Goal: Task Accomplishment & Management: Complete application form

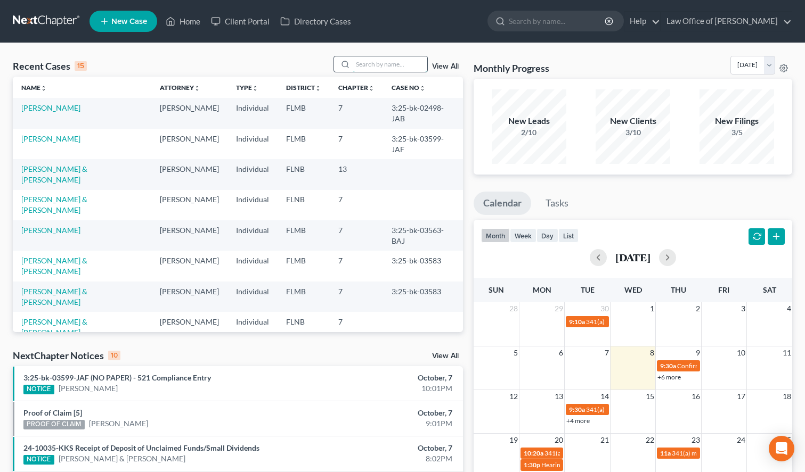
click at [381, 69] on input "search" at bounding box center [389, 63] width 75 height 15
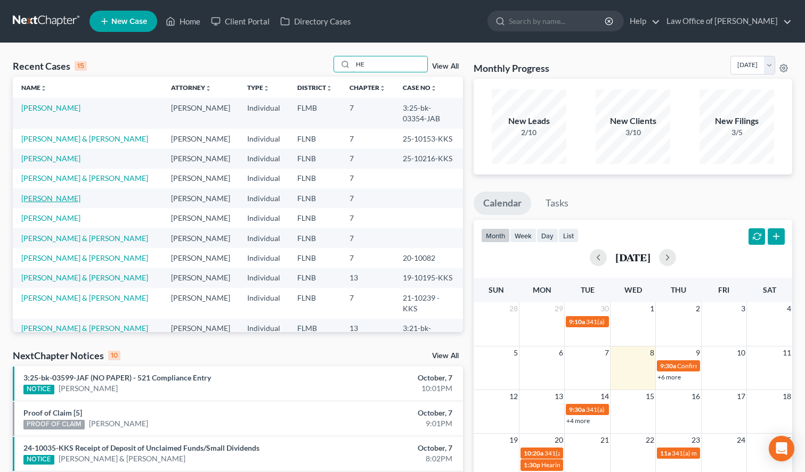
type input "HE"
click at [58, 194] on link "[PERSON_NAME]" at bounding box center [50, 198] width 59 height 9
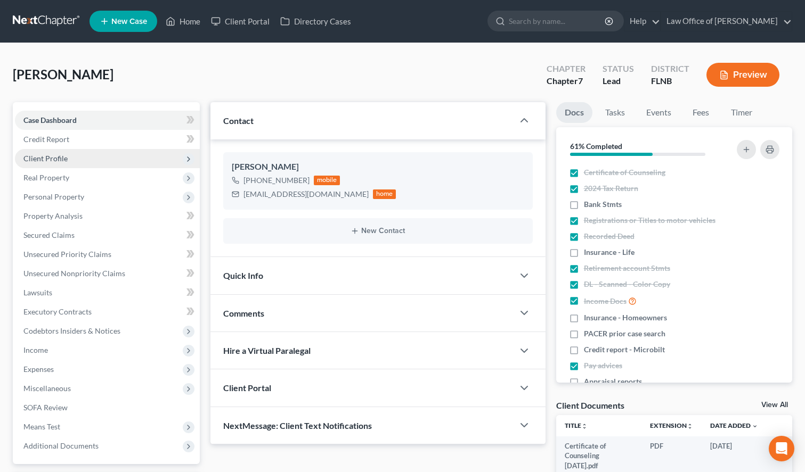
click at [60, 163] on span "Client Profile" at bounding box center [107, 158] width 185 height 19
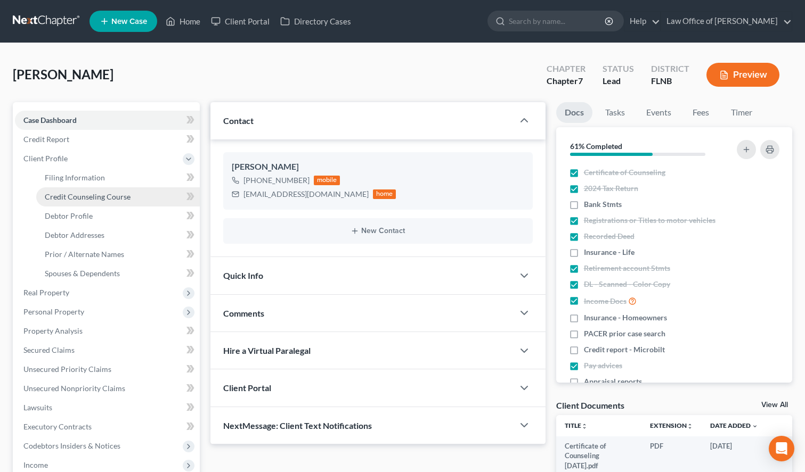
click at [83, 199] on span "Credit Counseling Course" at bounding box center [88, 196] width 86 height 9
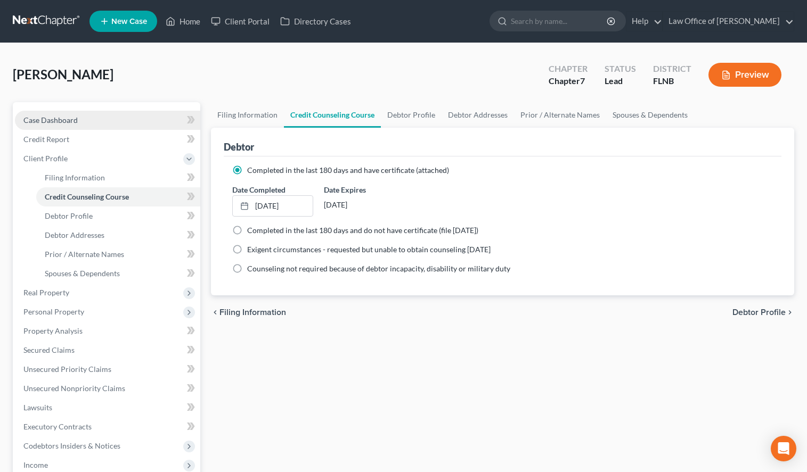
click at [51, 120] on span "Case Dashboard" at bounding box center [50, 120] width 54 height 9
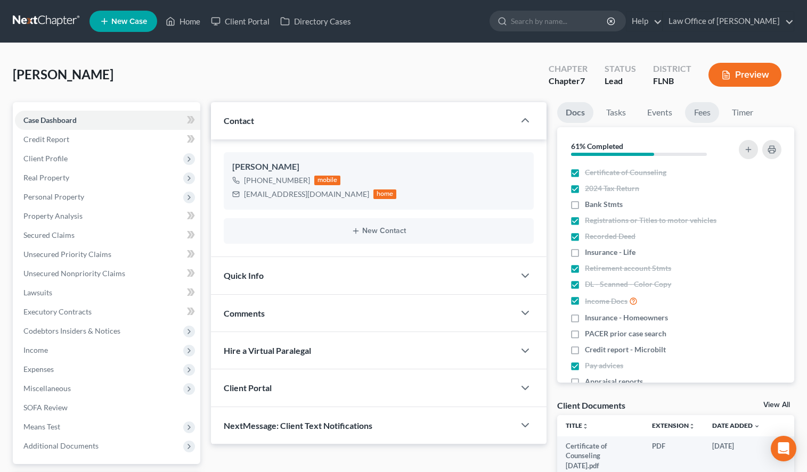
click at [708, 109] on link "Fees" at bounding box center [702, 112] width 34 height 21
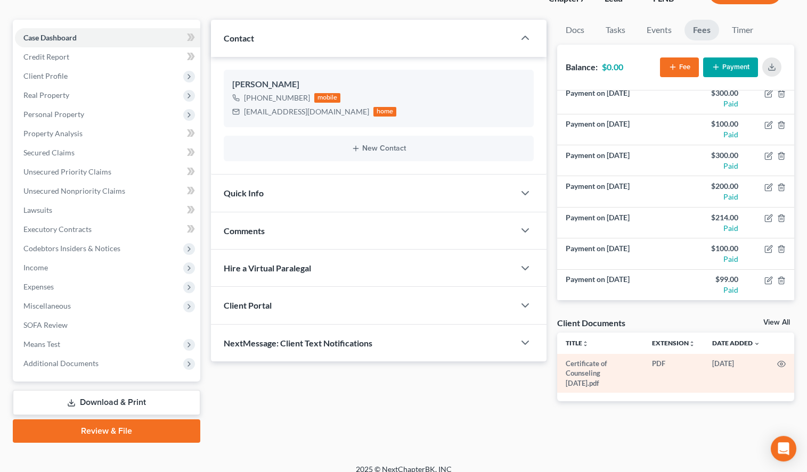
scroll to position [93, 0]
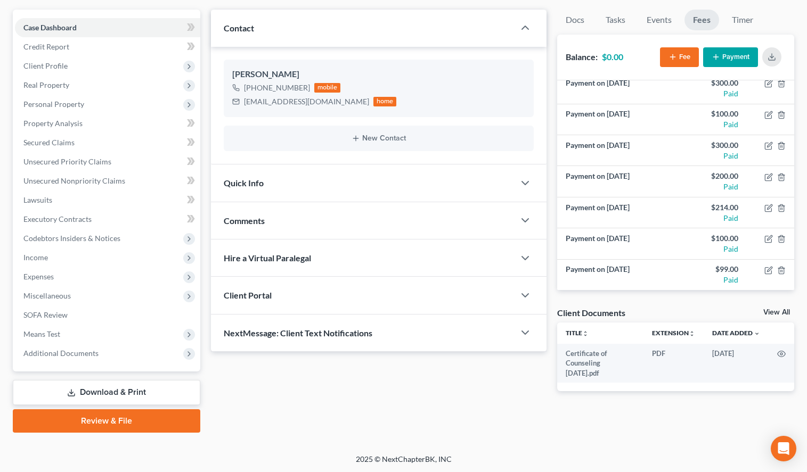
click at [583, 428] on div "Updates & News × District Notes Take a look at NextChapter's District Notes to …" at bounding box center [503, 221] width 594 height 423
click at [91, 64] on span "Client Profile" at bounding box center [107, 65] width 185 height 19
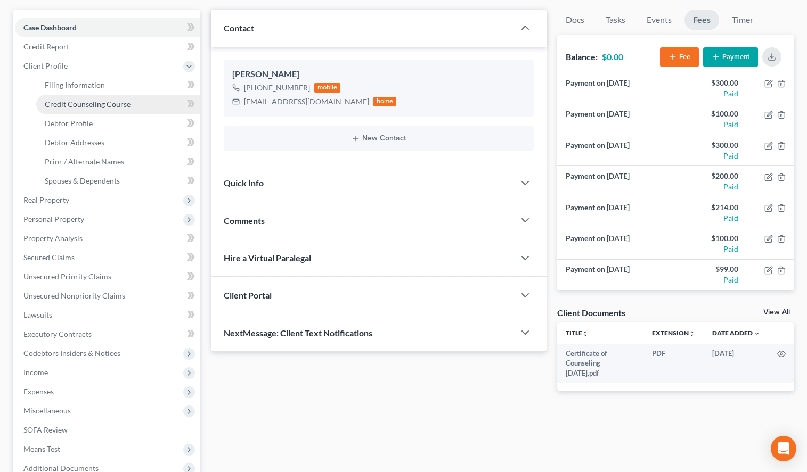
click at [106, 110] on link "Credit Counseling Course" at bounding box center [118, 104] width 164 height 19
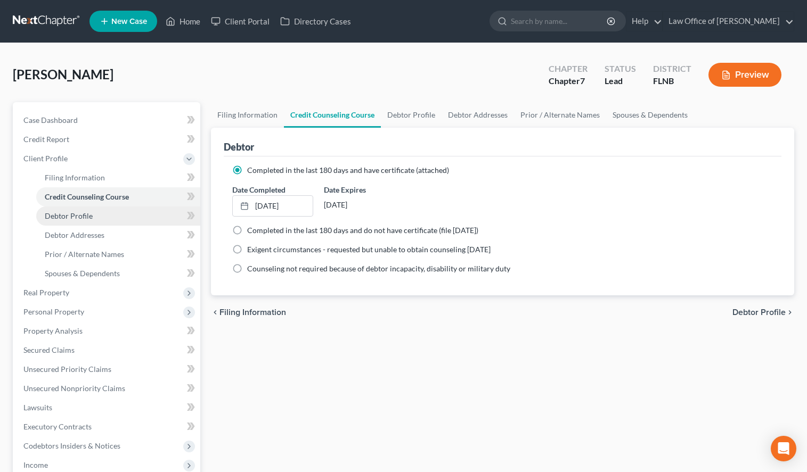
click at [125, 222] on link "Debtor Profile" at bounding box center [118, 216] width 164 height 19
select select "0"
select select "2"
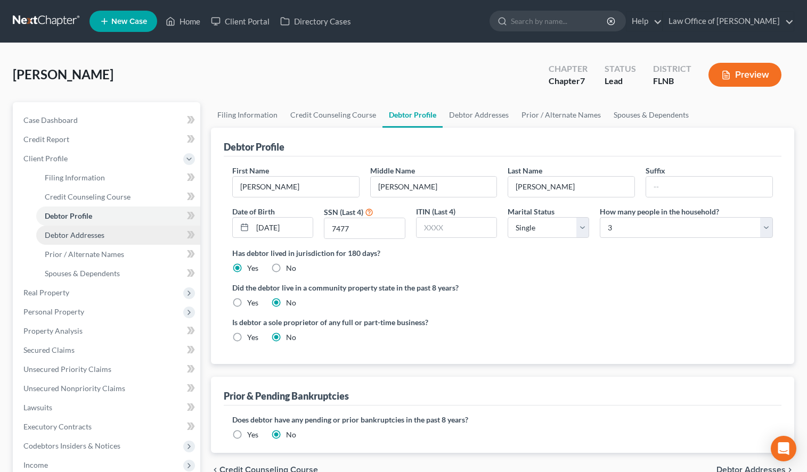
click at [147, 233] on link "Debtor Addresses" at bounding box center [118, 235] width 164 height 19
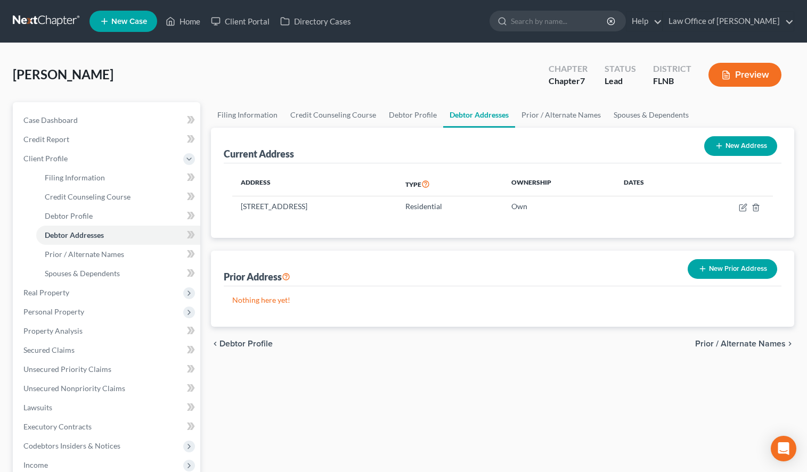
click at [32, 20] on link at bounding box center [47, 21] width 68 height 19
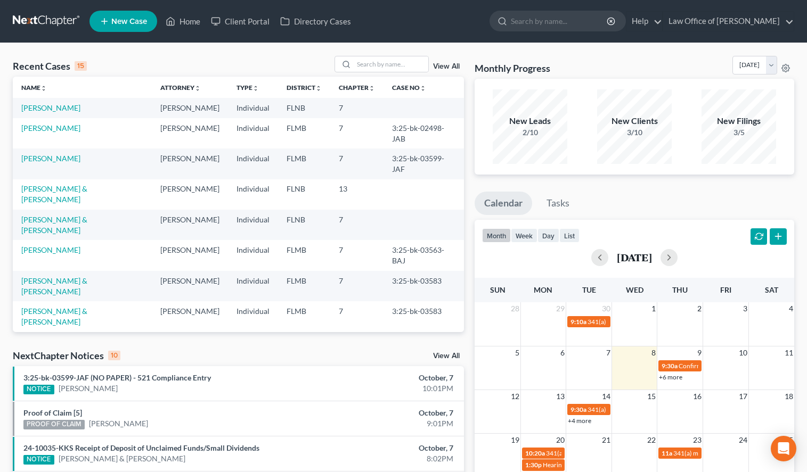
click at [456, 42] on nav "Home New Case Client Portal Directory Cases Law Office of Sharon T. Sperling in…" at bounding box center [403, 21] width 807 height 43
click at [64, 106] on link "[PERSON_NAME]" at bounding box center [50, 107] width 59 height 9
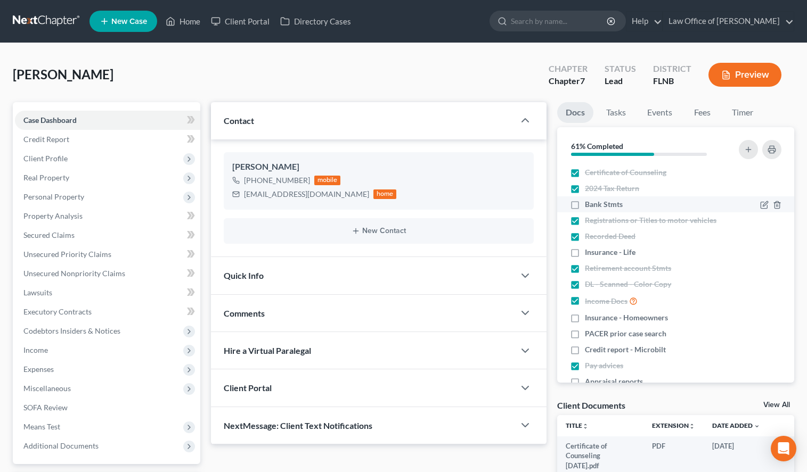
click at [585, 206] on label "Bank Stmts" at bounding box center [604, 204] width 38 height 11
click at [589, 206] on input "Bank Stmts" at bounding box center [592, 202] width 7 height 7
checkbox input "true"
click at [125, 182] on span "Real Property" at bounding box center [107, 177] width 185 height 19
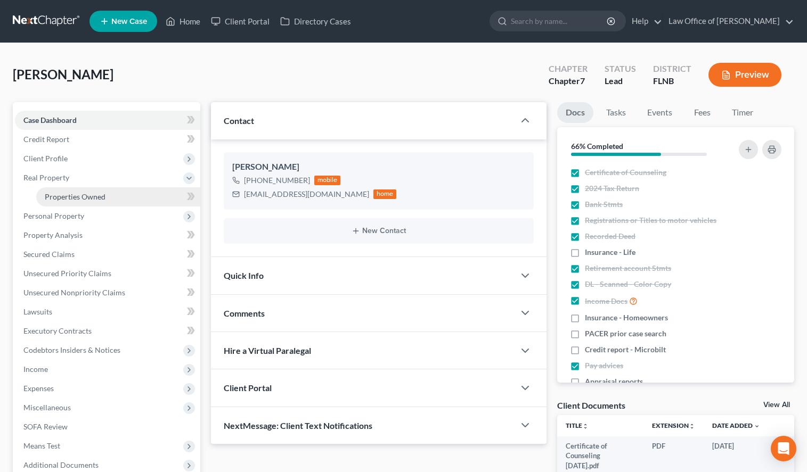
click at [125, 189] on link "Properties Owned" at bounding box center [118, 196] width 164 height 19
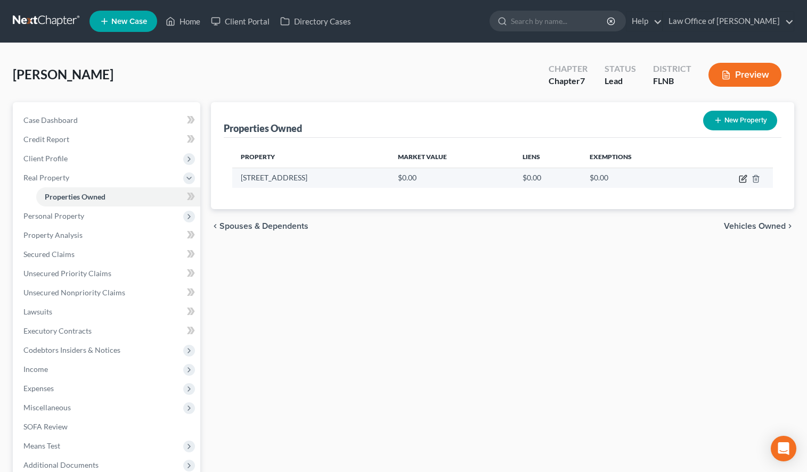
click at [740, 179] on icon "button" at bounding box center [742, 179] width 6 height 6
select select "9"
select select "40"
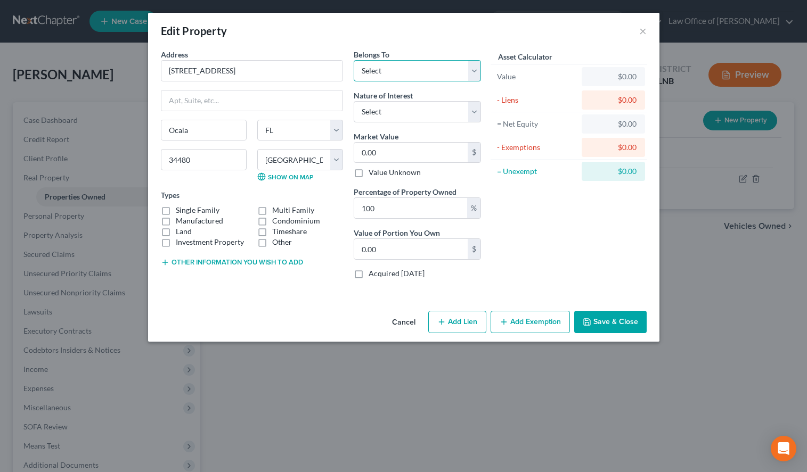
click at [354, 60] on select "Select Debtor 1 Only Debtor 2 Only Debtor 1 And Debtor 2 Only At Least One Of T…" at bounding box center [417, 70] width 127 height 21
click option "Debtor 1 Only" at bounding box center [0, 0] width 0 height 0
click at [354, 60] on select "Select Debtor 1 Only Debtor 2 Only Debtor 1 And Debtor 2 Only At Least One Of T…" at bounding box center [417, 70] width 127 height 21
select select "3"
click option "At Least One Of The Debtors And Another" at bounding box center [0, 0] width 0 height 0
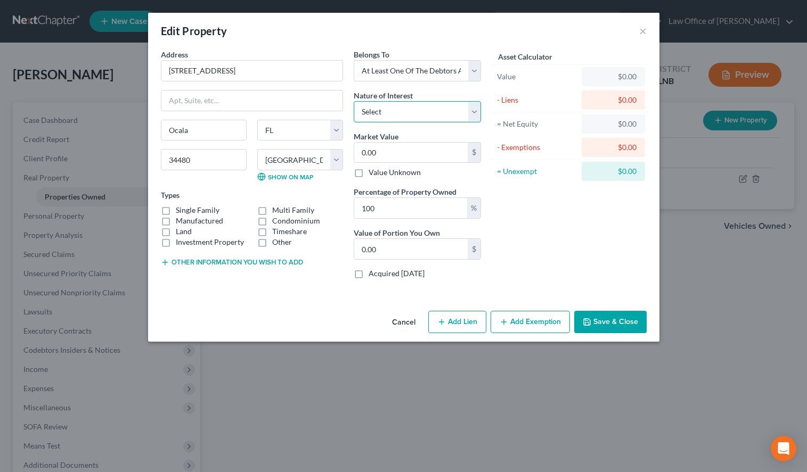
click at [354, 101] on select "Select Fee Simple Joint Tenant Life Estate Equitable Interest Future Interest T…" at bounding box center [417, 111] width 127 height 21
select select "0"
click option "Fee Simple" at bounding box center [0, 0] width 0 height 0
click at [440, 152] on input "0.00" at bounding box center [410, 153] width 113 height 20
type input "3"
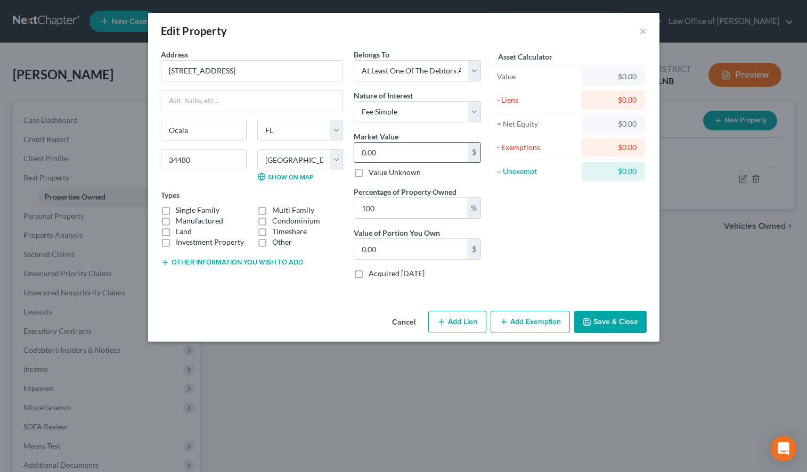
type input "3.00"
type input "32"
type input "32.00"
type input "320"
type input "320.00"
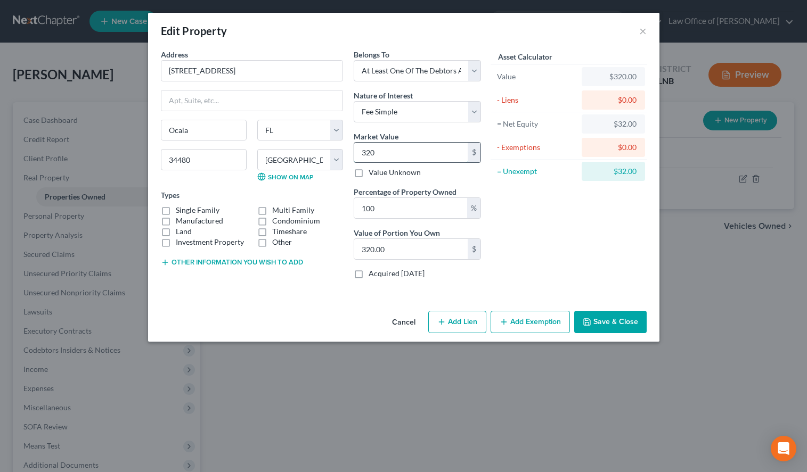
type input "3200"
type input "3,200.00"
type input "3,2000"
type input "32,000.00"
type input "32,0000"
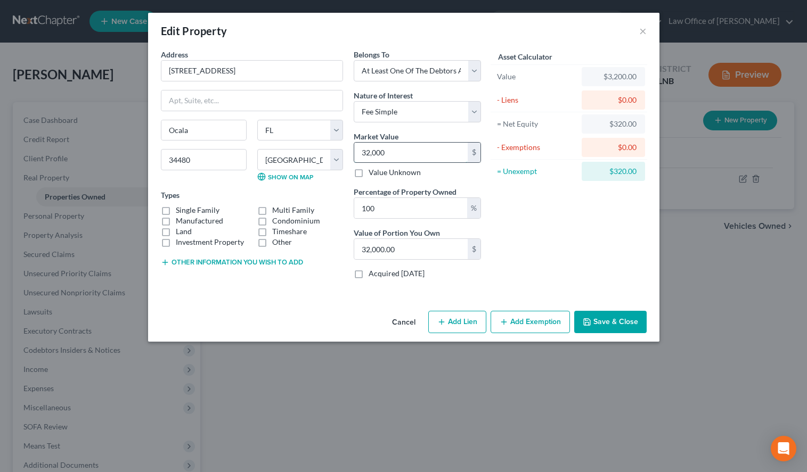
type input "320,000.00"
click at [614, 220] on div "Asset Calculator Value $320,000.00 - Liens $0.00 = Net Equity $320,000.00 - Exe…" at bounding box center [569, 168] width 166 height 239
click at [354, 60] on select "Select Debtor 1 Only Debtor 2 Only Debtor 1 And Debtor 2 Only At Least One Of T…" at bounding box center [417, 70] width 127 height 21
select select "0"
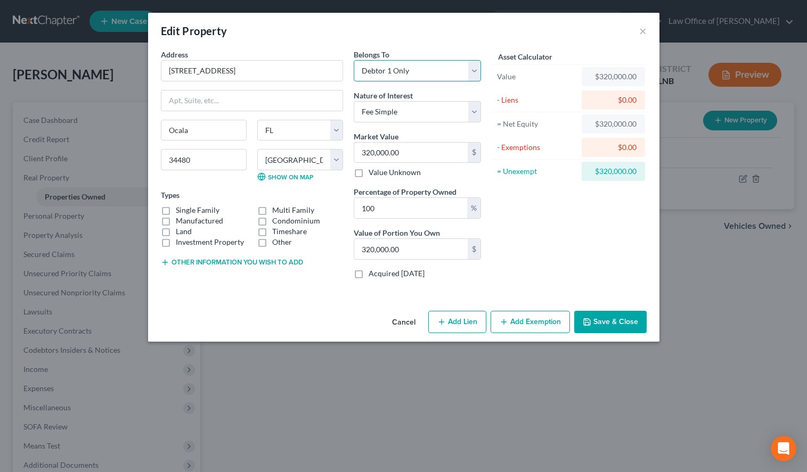
click option "Debtor 1 Only" at bounding box center [0, 0] width 0 height 0
click at [176, 211] on label "Single Family" at bounding box center [198, 210] width 44 height 11
click at [180, 211] on input "Single Family" at bounding box center [183, 208] width 7 height 7
checkbox input "true"
click at [462, 325] on button "Add Lien" at bounding box center [457, 322] width 58 height 22
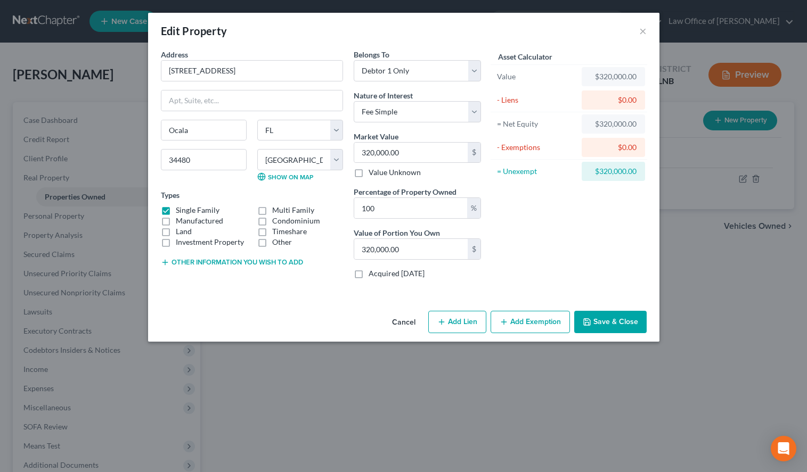
select select "0"
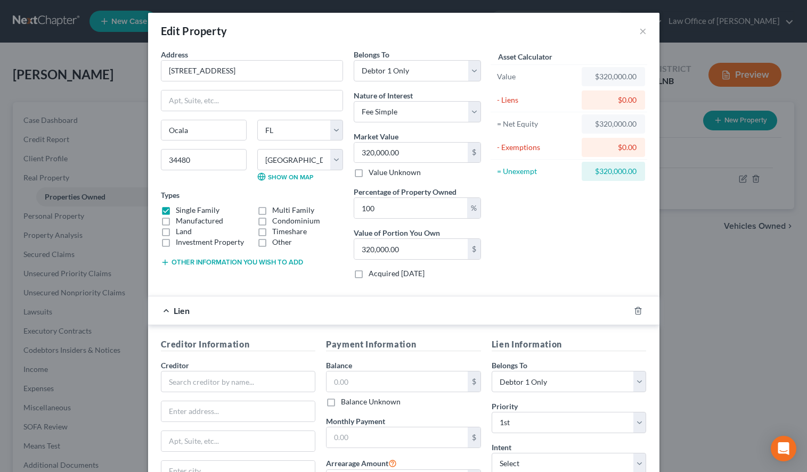
click at [288, 396] on div "Creditor * State AL AK AR AZ CA CO CT DE DC FL GA GU HI ID IL IN IA KS KY LA ME…" at bounding box center [238, 440] width 155 height 160
click at [277, 383] on input "text" at bounding box center [238, 381] width 155 height 21
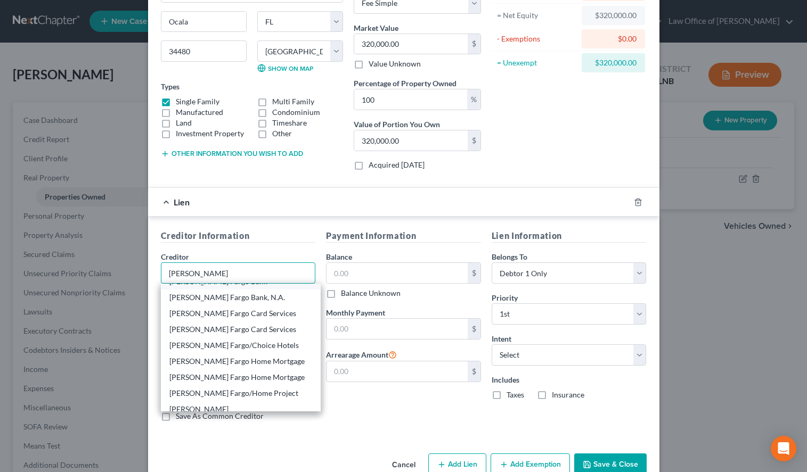
scroll to position [80, 0]
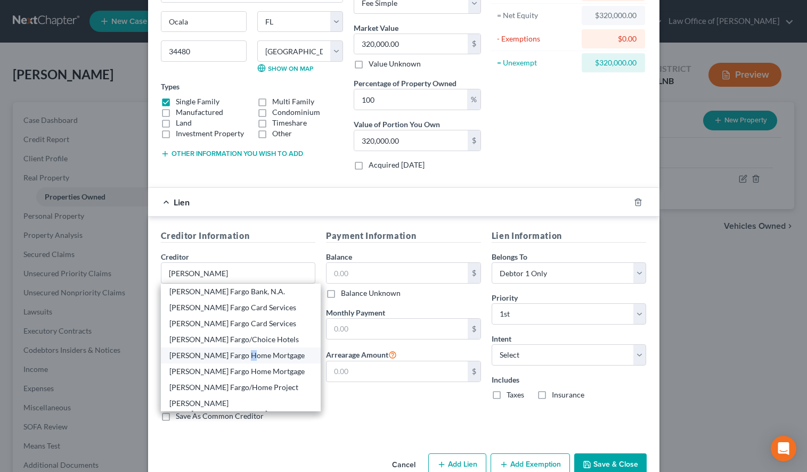
click at [243, 351] on div "Wells Fargo Home Mortgage" at bounding box center [240, 355] width 143 height 11
type input "Wells Fargo Home Mortgage"
type input "405 SW 15 Street"
type input "Attn: Bankruptcy Department"
type input "Des Moines"
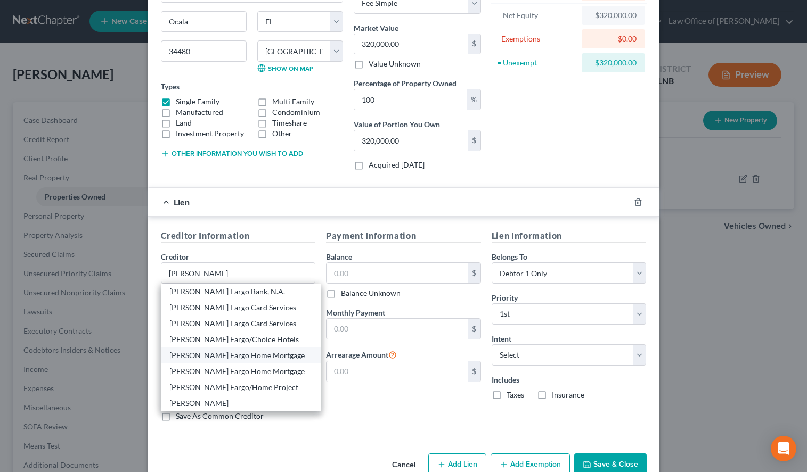
select select "16"
type input "50328"
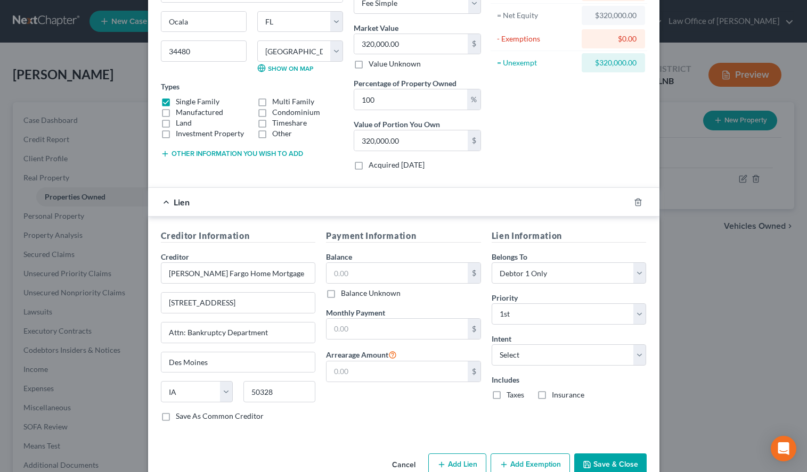
scroll to position [0, 0]
drag, startPoint x: 653, startPoint y: 392, endPoint x: 647, endPoint y: 384, distance: 9.6
click at [653, 392] on div "Creditor Information Creditor * Wells Fargo Home Mortgage 405 SW 15 Street Attn…" at bounding box center [403, 328] width 511 height 222
click at [419, 272] on input "text" at bounding box center [396, 273] width 141 height 20
paste input "264,824.13"
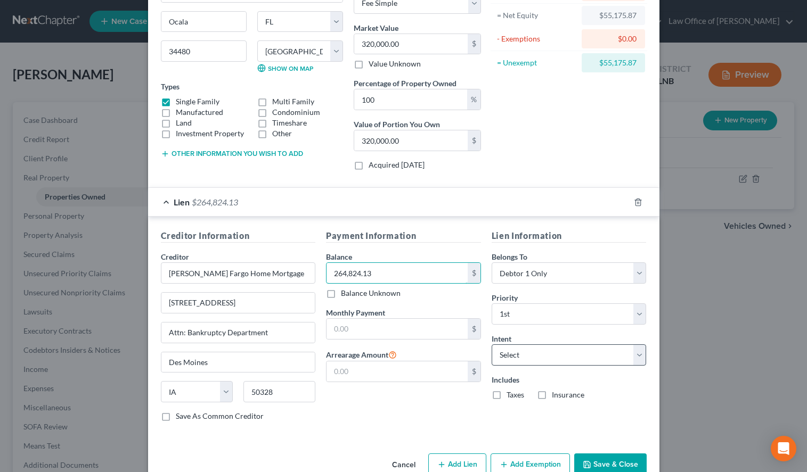
type input "264,824.13"
click at [491, 345] on select "Select Surrender Redeem Reaffirm Avoid Other" at bounding box center [568, 355] width 155 height 21
select select "2"
click option "Reaffirm" at bounding box center [0, 0] width 0 height 0
click at [432, 330] on input "text" at bounding box center [396, 329] width 141 height 20
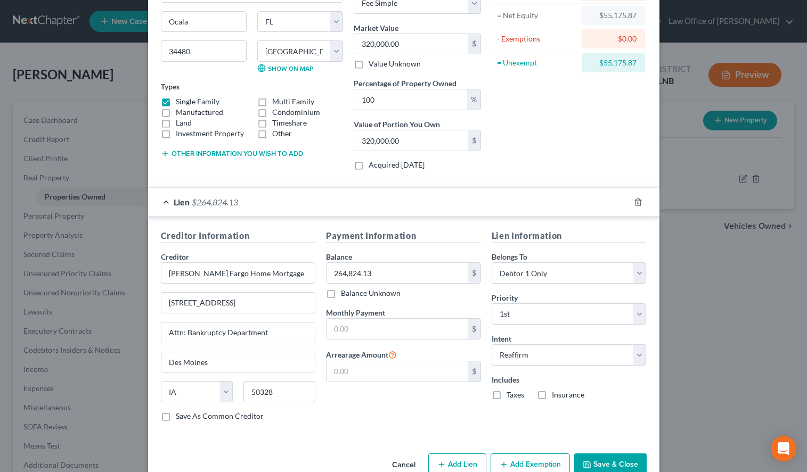
click at [506, 395] on label "Taxes" at bounding box center [515, 395] width 18 height 11
click at [511, 395] on input "Taxes" at bounding box center [514, 393] width 7 height 7
checkbox input "true"
click at [556, 396] on label "Insurance" at bounding box center [568, 395] width 32 height 11
click at [556, 396] on input "Insurance" at bounding box center [559, 393] width 7 height 7
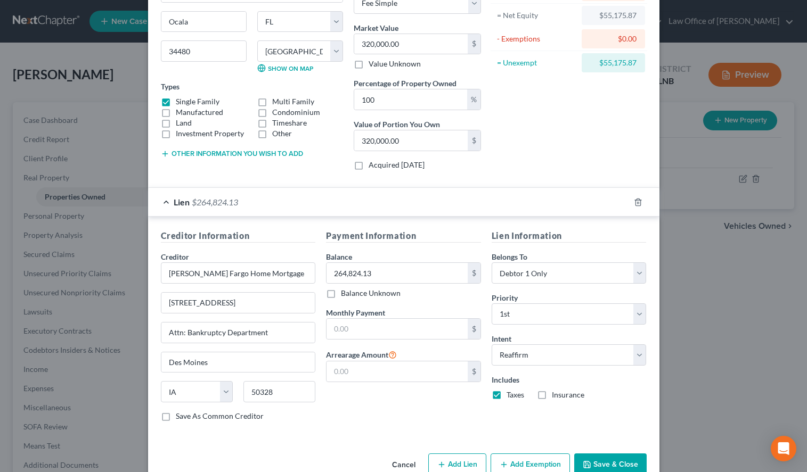
checkbox input "true"
click at [412, 332] on input "text" at bounding box center [396, 329] width 141 height 20
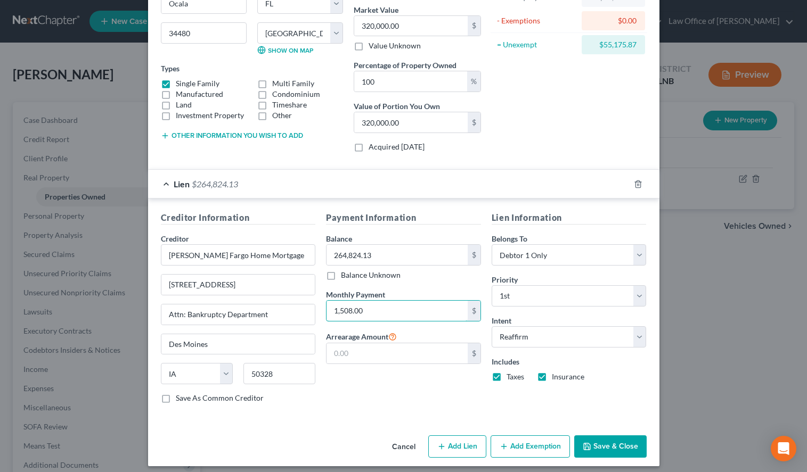
scroll to position [134, 0]
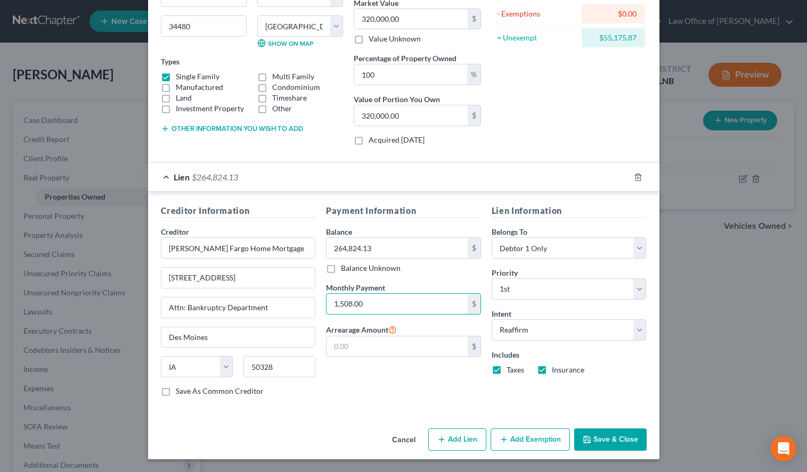
type input "1,508.00"
click at [611, 435] on button "Save & Close" at bounding box center [610, 440] width 72 height 22
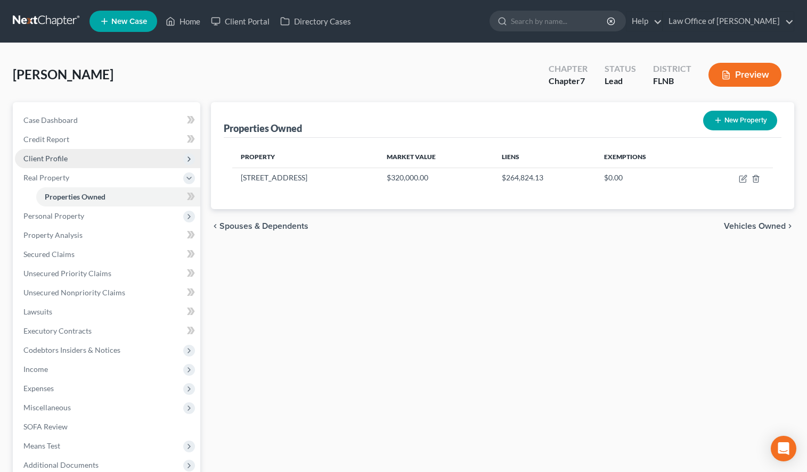
click at [70, 158] on span "Client Profile" at bounding box center [107, 158] width 185 height 19
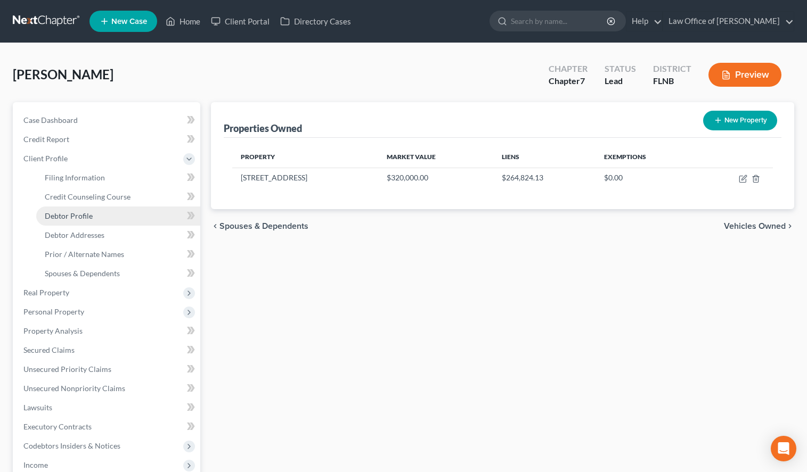
click at [99, 215] on link "Debtor Profile" at bounding box center [118, 216] width 164 height 19
select select "0"
select select "2"
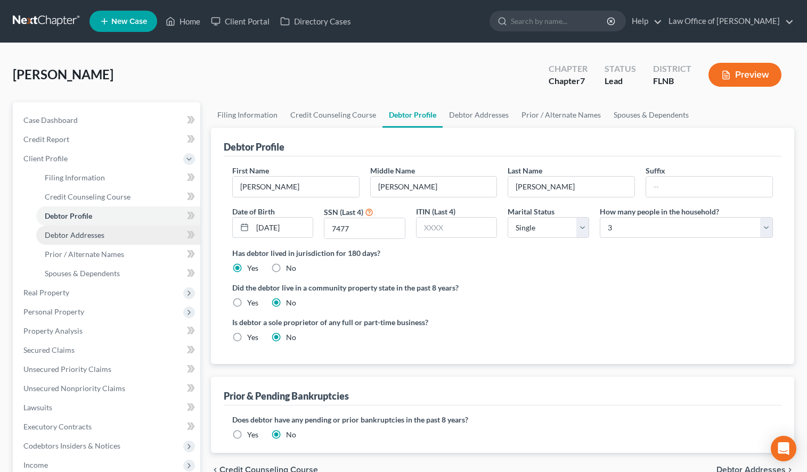
click at [124, 235] on link "Debtor Addresses" at bounding box center [118, 235] width 164 height 19
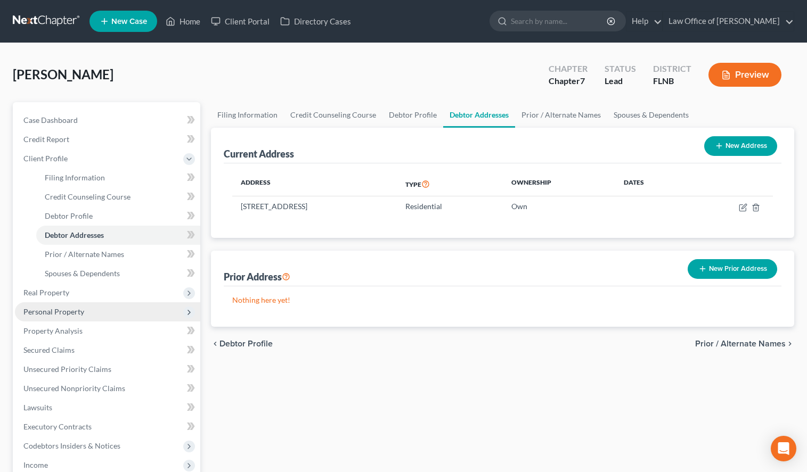
click at [110, 303] on span "Personal Property" at bounding box center [107, 311] width 185 height 19
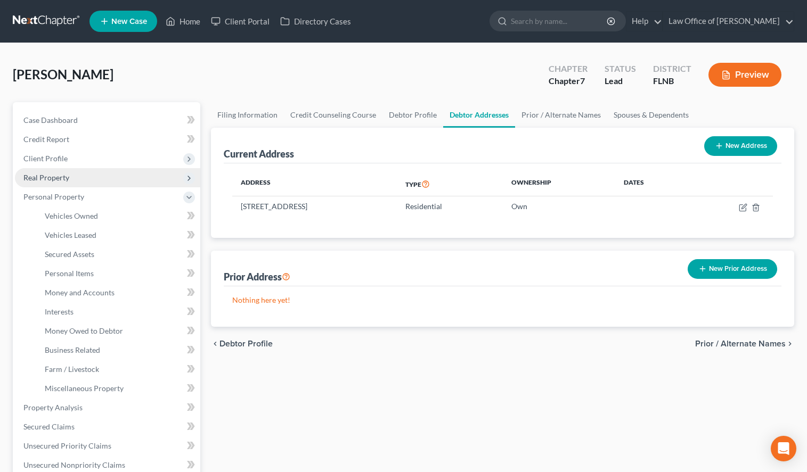
click at [96, 172] on span "Real Property" at bounding box center [107, 177] width 185 height 19
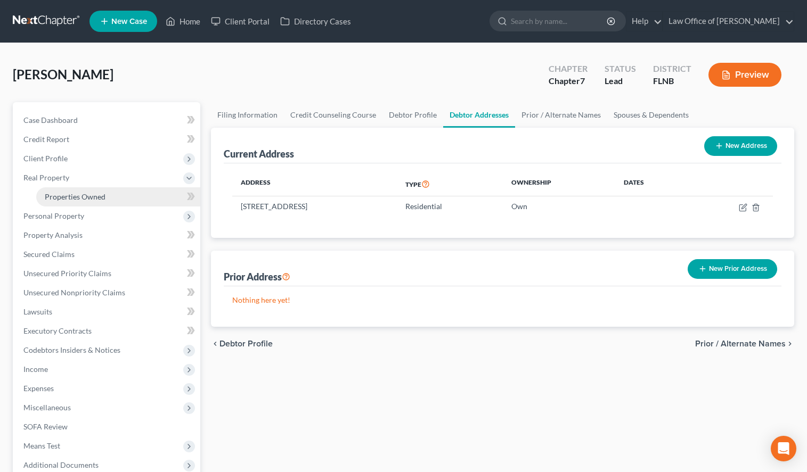
click at [99, 194] on span "Properties Owned" at bounding box center [75, 196] width 61 height 9
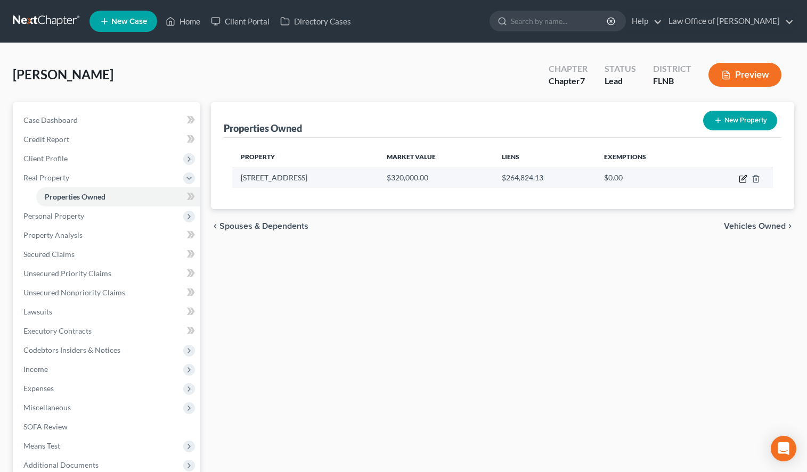
click at [742, 176] on icon "button" at bounding box center [742, 179] width 6 height 6
select select "9"
select select "40"
select select "0"
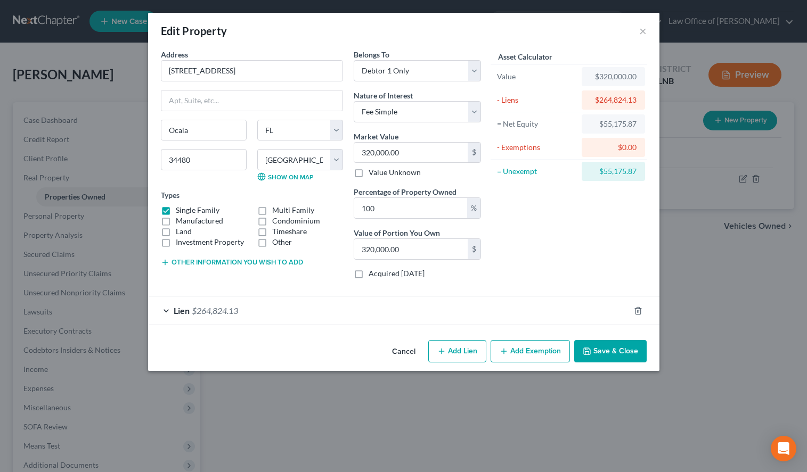
click at [619, 352] on button "Save & Close" at bounding box center [610, 351] width 72 height 22
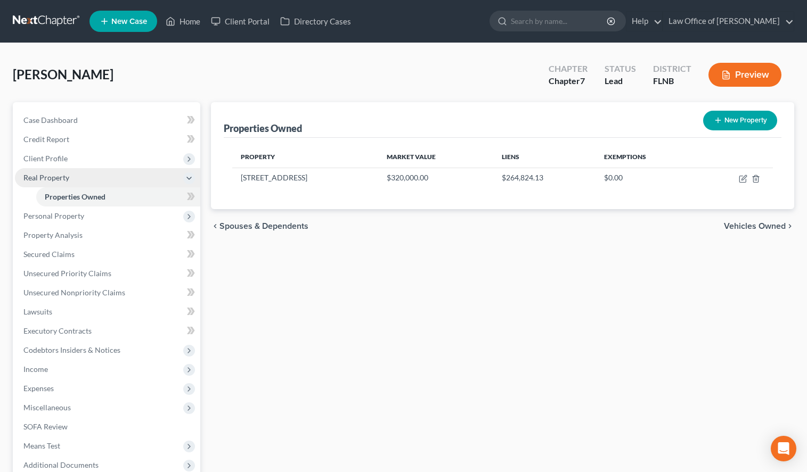
click at [193, 178] on icon at bounding box center [189, 178] width 9 height 9
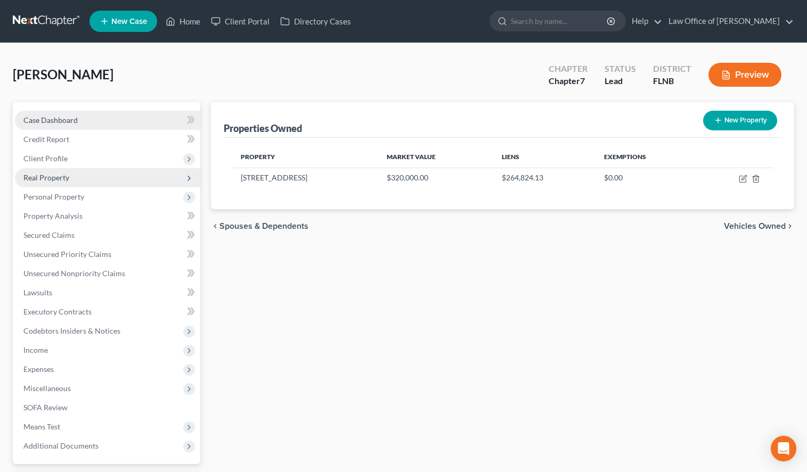
click at [96, 118] on link "Case Dashboard" at bounding box center [107, 120] width 185 height 19
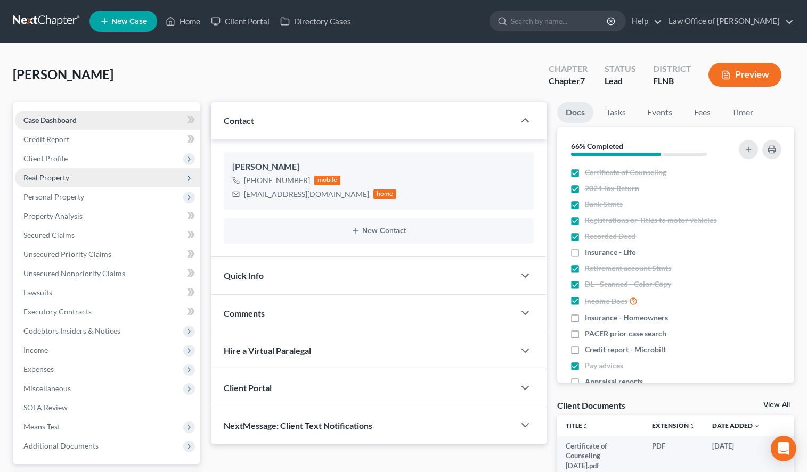
click at [96, 118] on link "Case Dashboard" at bounding box center [107, 120] width 185 height 19
click at [527, 122] on icon "button" at bounding box center [525, 120] width 13 height 13
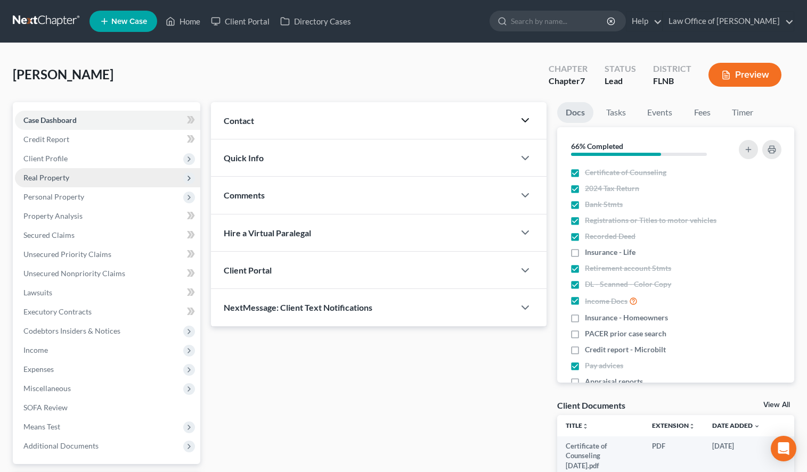
click at [357, 114] on div "Contact" at bounding box center [363, 120] width 304 height 37
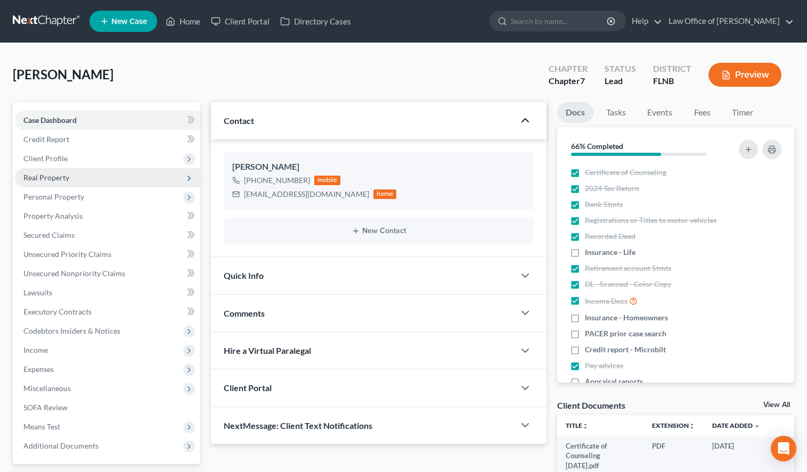
click at [37, 18] on link at bounding box center [47, 21] width 68 height 19
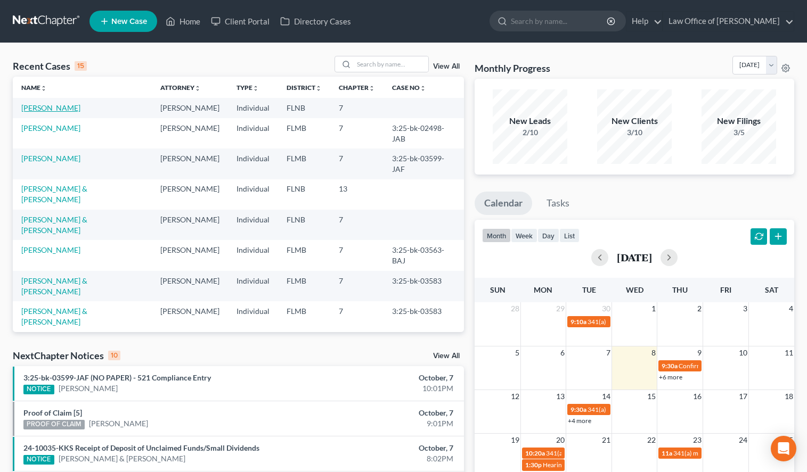
click at [27, 111] on link "[PERSON_NAME]" at bounding box center [50, 107] width 59 height 9
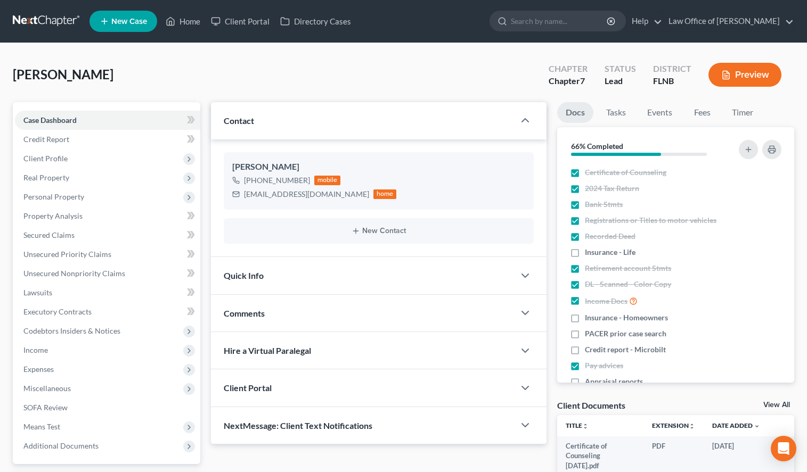
click at [552, 43] on div "Helgeson, Sally Upgraded Chapter Chapter 7 Status Lead District FLNB Preview Pe…" at bounding box center [403, 295] width 807 height 504
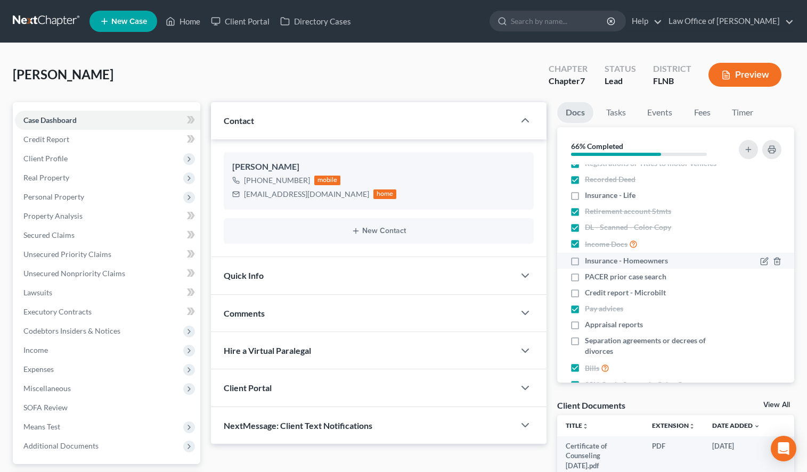
scroll to position [100, 0]
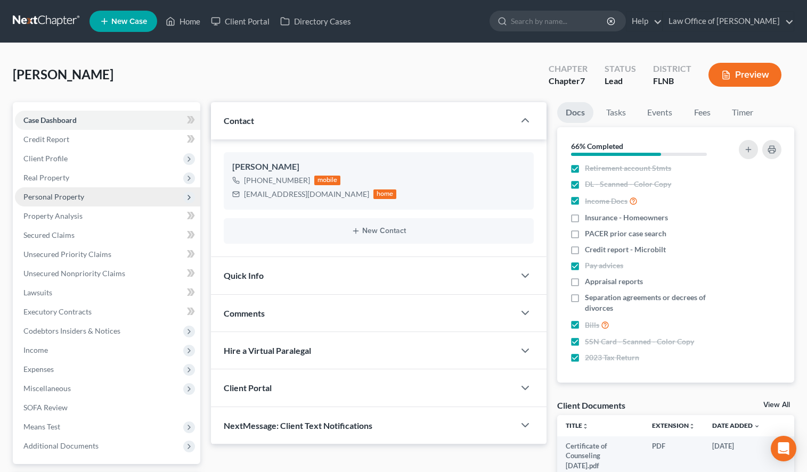
click at [147, 190] on span "Personal Property" at bounding box center [107, 196] width 185 height 19
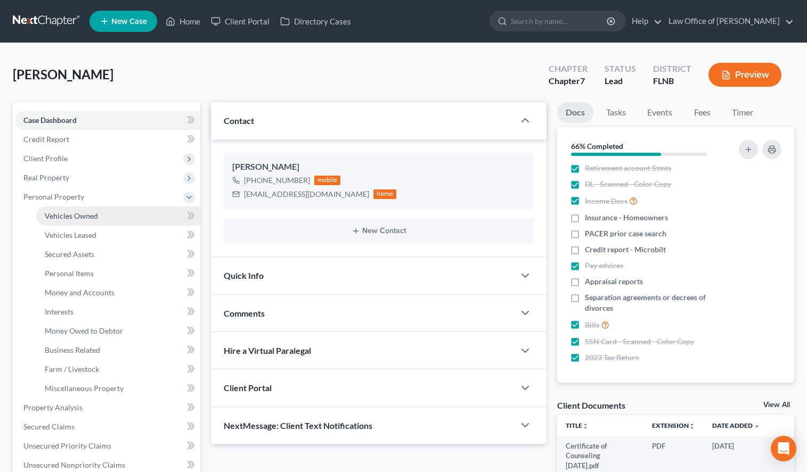
click at [153, 213] on link "Vehicles Owned" at bounding box center [118, 216] width 164 height 19
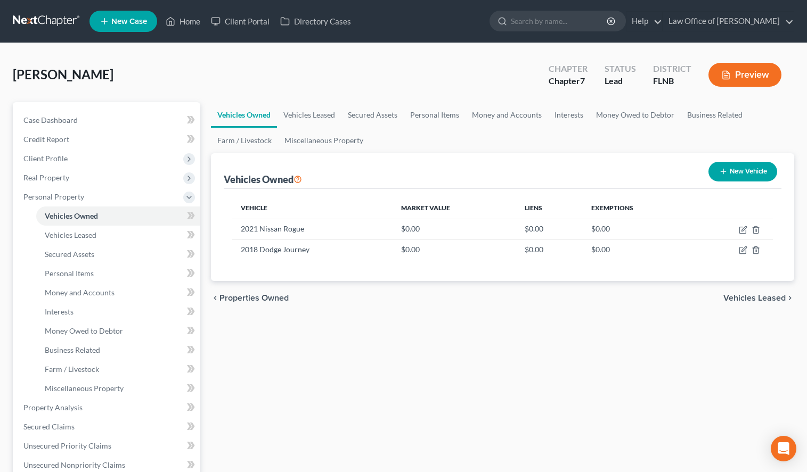
click at [786, 371] on div "Vehicles Owned Vehicles Leased Secured Assets Personal Items Money and Accounts…" at bounding box center [503, 409] width 594 height 615
click at [652, 313] on div "chevron_left Properties Owned Vehicles Leased chevron_right" at bounding box center [502, 298] width 583 height 34
click at [741, 231] on icon "button" at bounding box center [743, 230] width 9 height 9
select select "0"
select select "5"
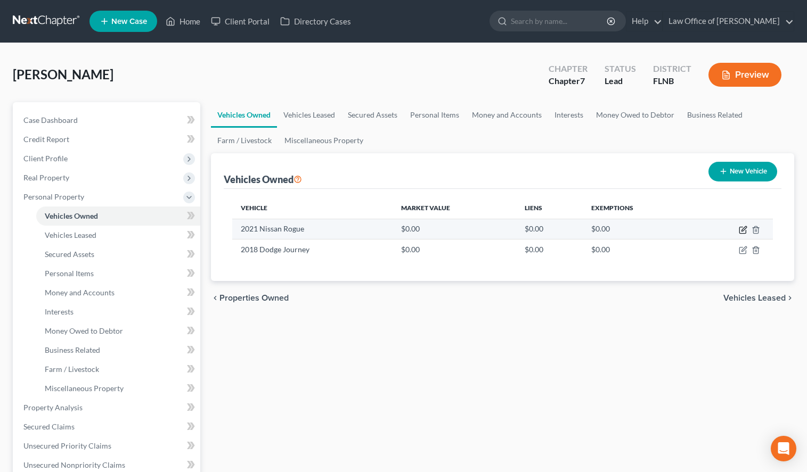
select select "0"
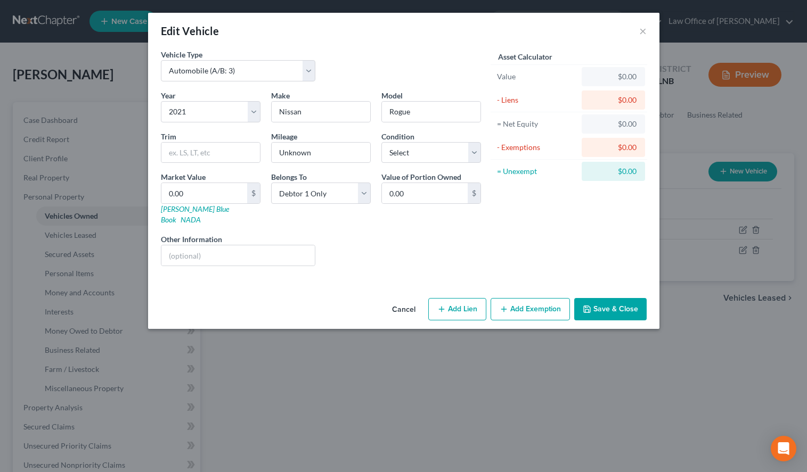
click at [448, 302] on button "Add Lien" at bounding box center [457, 309] width 58 height 22
select select "0"
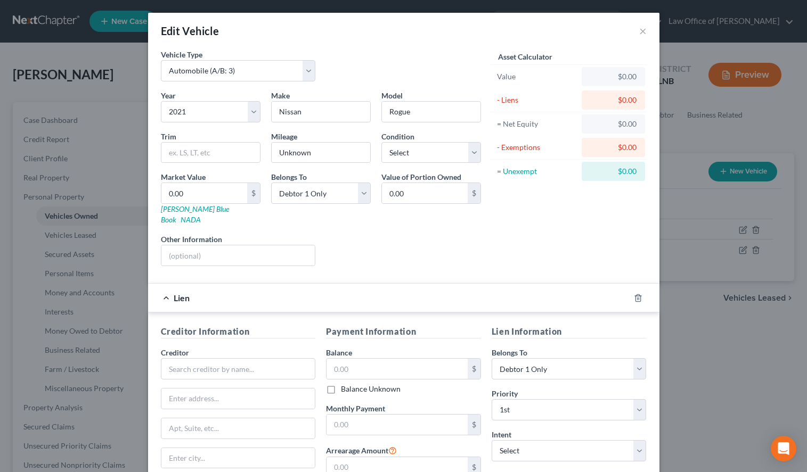
click at [503, 209] on div "Asset Calculator Value $0.00 - Liens $0.00 = Net Equity $0.00 - Exemptions $0.0…" at bounding box center [569, 162] width 166 height 226
drag, startPoint x: 335, startPoint y: 154, endPoint x: 272, endPoint y: 153, distance: 63.9
click at [272, 153] on input "Unknown" at bounding box center [321, 153] width 99 height 20
type input "83,000"
click at [381, 142] on select "Select Excellent Very Good Good Fair Poor" at bounding box center [431, 152] width 100 height 21
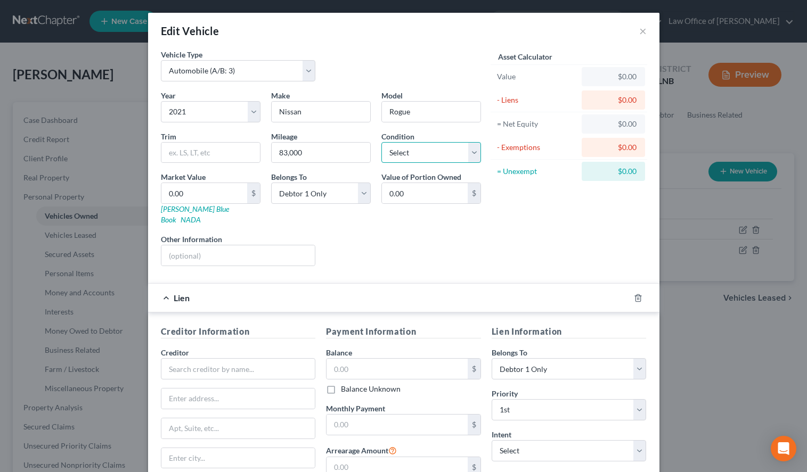
select select "2"
click option "Good" at bounding box center [0, 0] width 0 height 0
click at [226, 358] on input "text" at bounding box center [238, 368] width 155 height 21
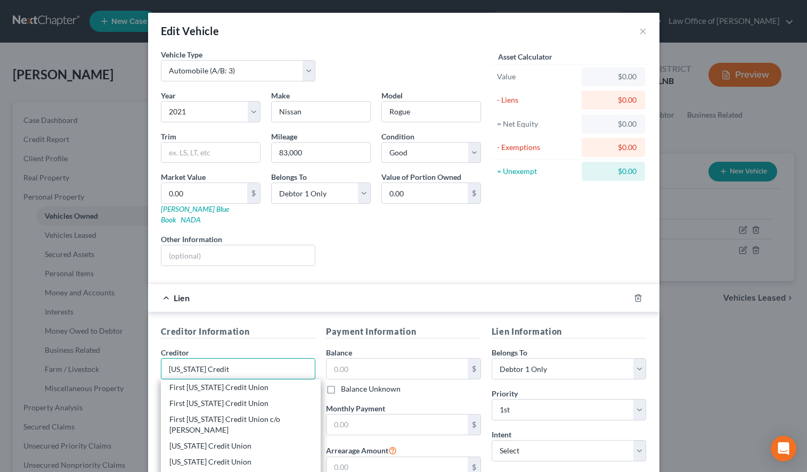
scroll to position [54, 0]
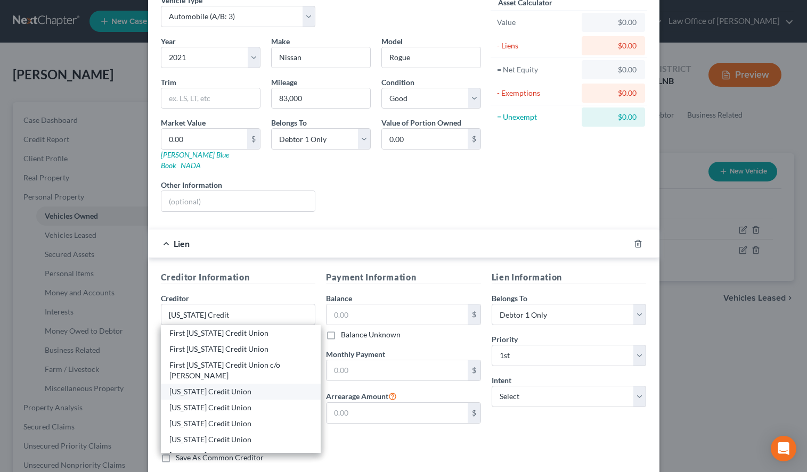
click at [243, 387] on div "Florida Credit Union" at bounding box center [240, 392] width 143 height 11
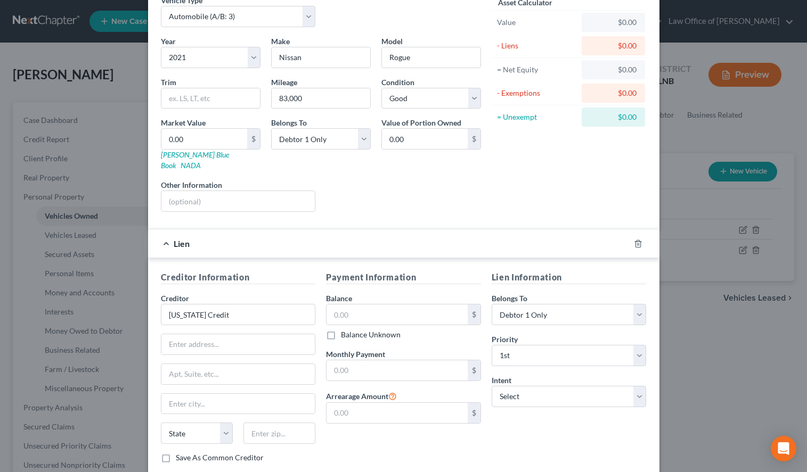
type input "Florida Credit Union"
type input "PO Box 1702-201"
type input "Gainesville"
select select "9"
type input "32602-0000"
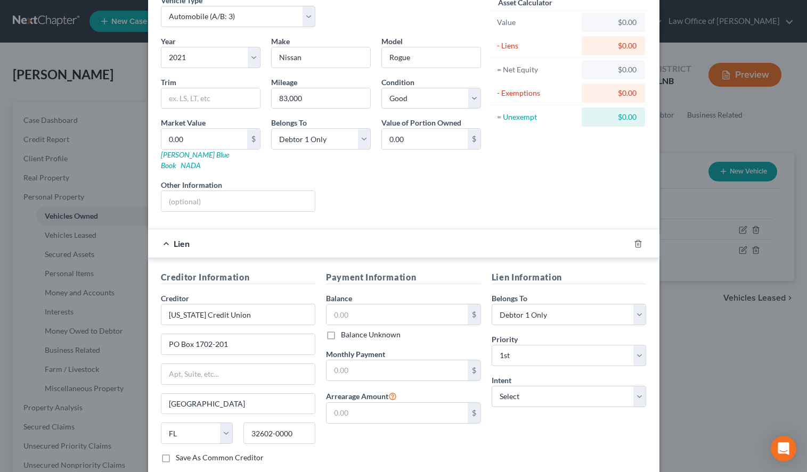
click at [437, 293] on div "Balance $ Balance Unknown Balance Undetermined $ Balance Unknown" at bounding box center [403, 316] width 155 height 47
drag, startPoint x: 442, startPoint y: 308, endPoint x: 443, endPoint y: 324, distance: 15.5
click at [442, 308] on input "text" at bounding box center [396, 315] width 141 height 20
type input "12,185.89"
click at [491, 386] on select "Select Surrender Redeem Reaffirm Avoid Other" at bounding box center [568, 396] width 155 height 21
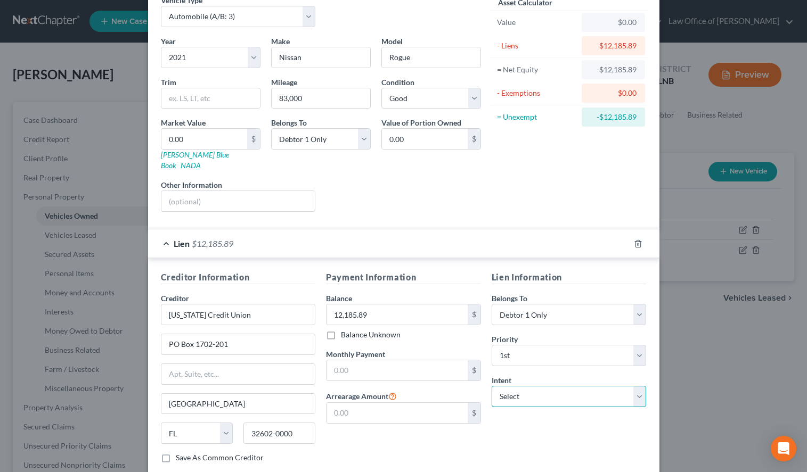
select select "2"
click option "Reaffirm" at bounding box center [0, 0] width 0 height 0
click at [422, 363] on input "text" at bounding box center [396, 370] width 141 height 20
click at [521, 428] on div "Lien Information Belongs To * Select Debtor 1 Only Debtor 2 Only Debtor 1 And D…" at bounding box center [569, 371] width 166 height 201
click at [408, 365] on input "text" at bounding box center [396, 370] width 141 height 20
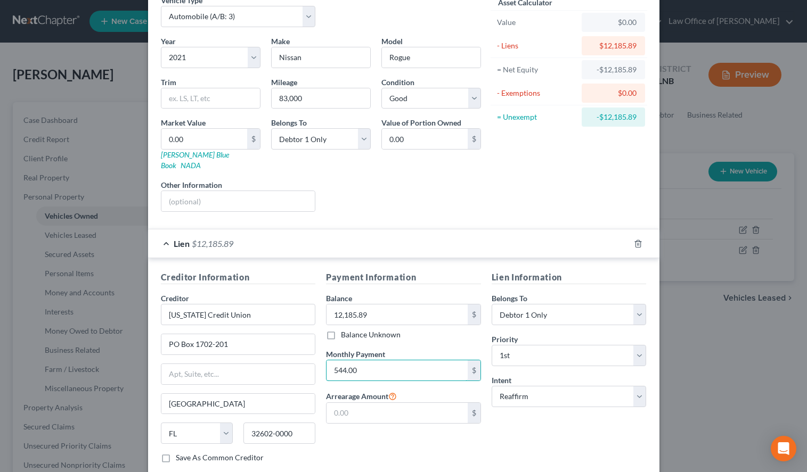
scroll to position [110, 0]
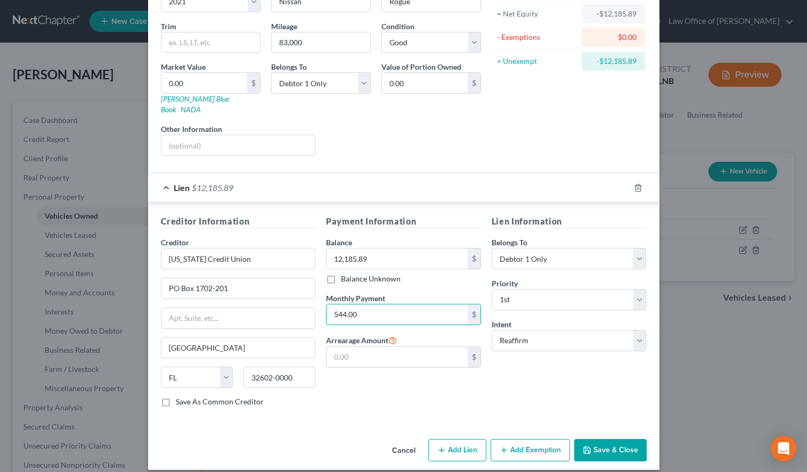
type input "544.00"
click at [625, 439] on button "Save & Close" at bounding box center [610, 450] width 72 height 22
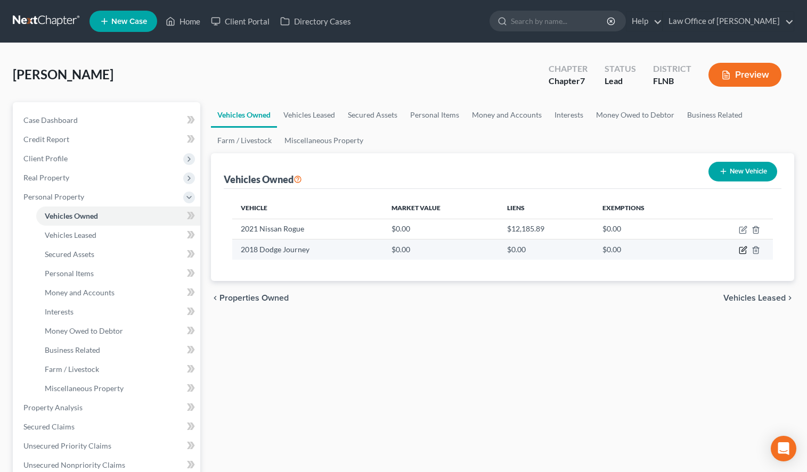
click at [742, 251] on icon "button" at bounding box center [743, 249] width 5 height 5
select select "0"
select select "8"
select select "0"
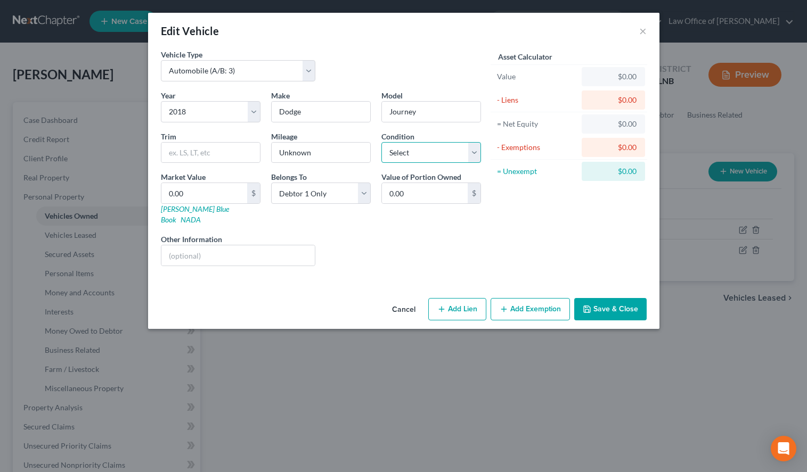
click at [381, 142] on select "Select Excellent Very Good Good Fair Poor" at bounding box center [431, 152] width 100 height 21
select select "2"
click option "Good" at bounding box center [0, 0] width 0 height 0
click at [611, 298] on button "Save & Close" at bounding box center [610, 309] width 72 height 22
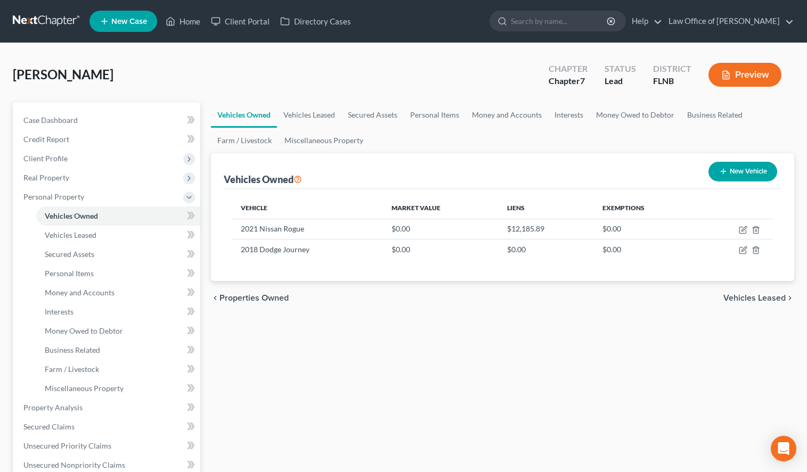
click at [573, 288] on div "chevron_left Properties Owned Vehicles Leased chevron_right" at bounding box center [502, 298] width 583 height 34
click at [741, 253] on icon "button" at bounding box center [742, 251] width 6 height 6
select select "0"
select select "8"
select select "2"
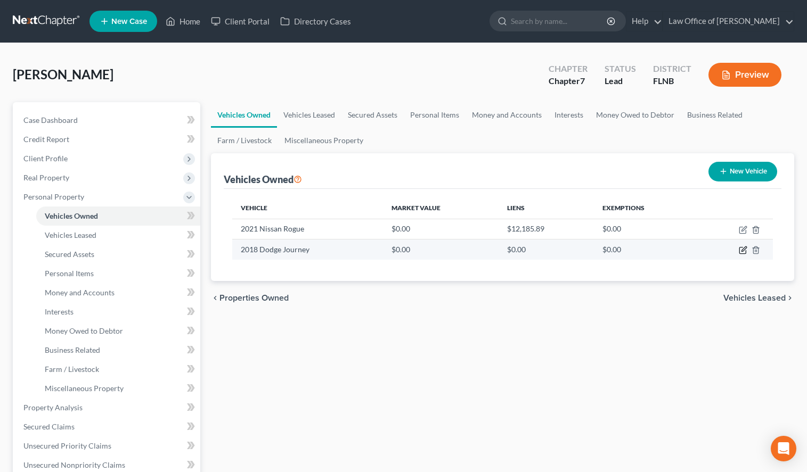
select select "0"
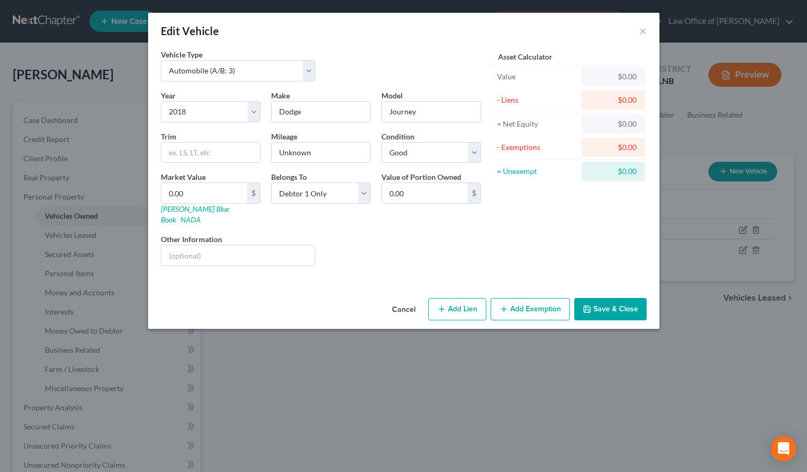
click at [436, 298] on button "Add Lien" at bounding box center [457, 309] width 58 height 22
select select "0"
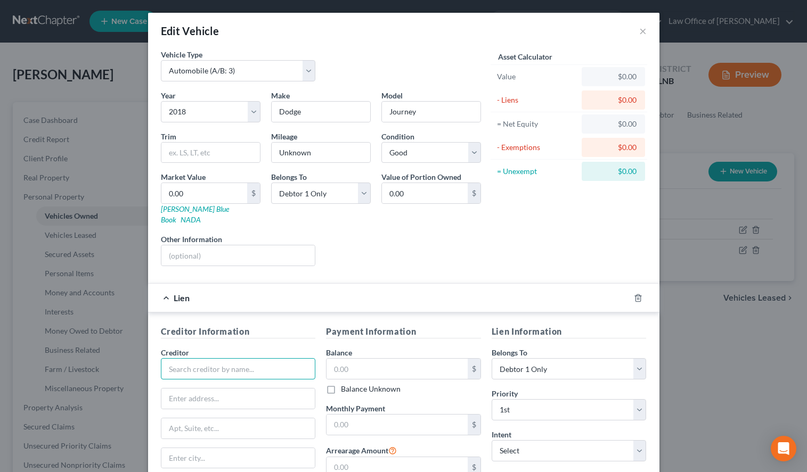
click at [242, 358] on input "text" at bounding box center [238, 368] width 155 height 21
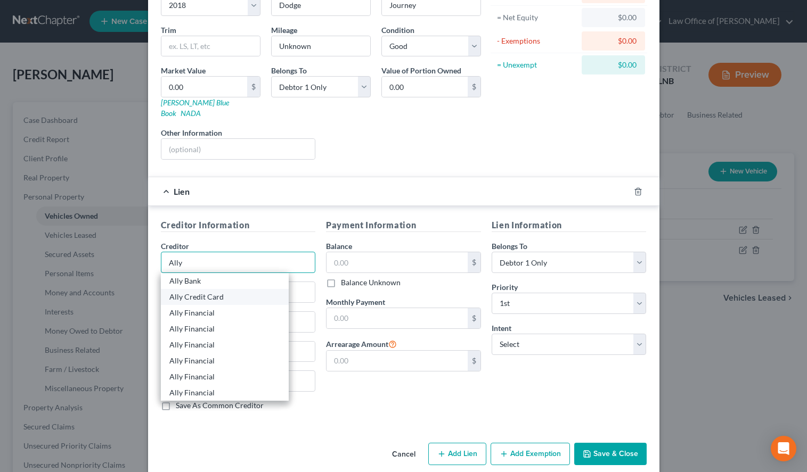
scroll to position [109, 0]
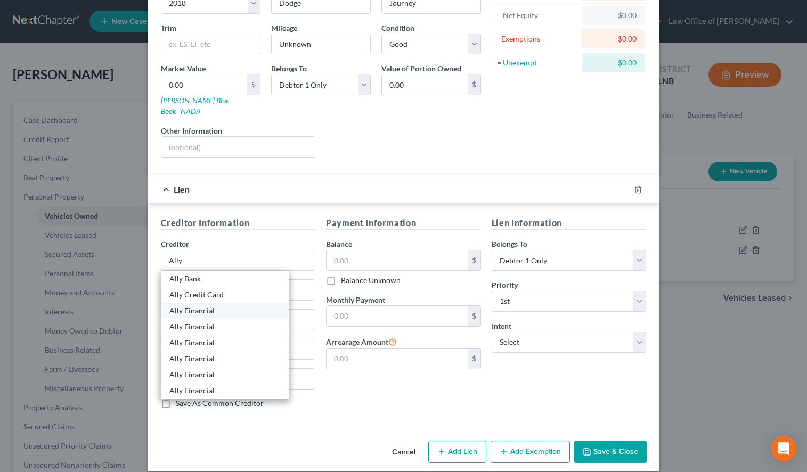
click at [204, 306] on div "Ally Financial" at bounding box center [224, 311] width 111 height 11
type input "Ally Financial"
type input "PO Box 8110"
type input "Cockeysville"
select select "21"
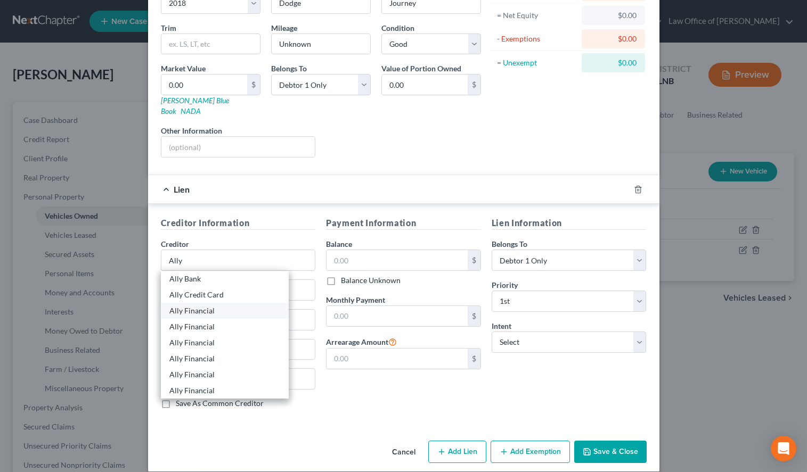
type input "21030-8110"
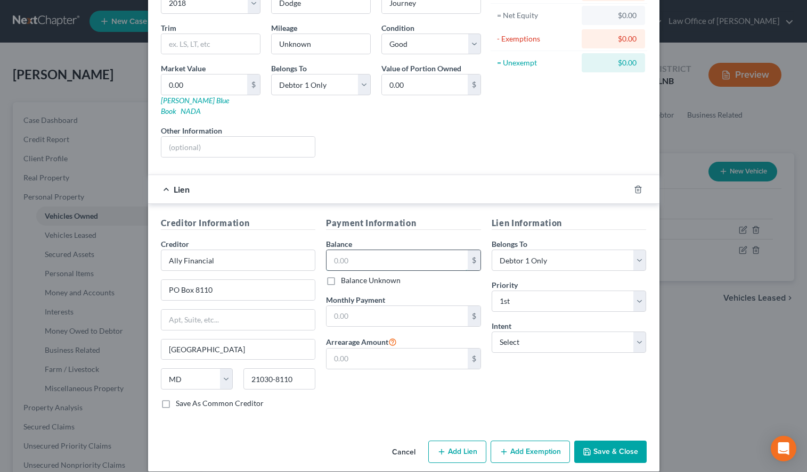
click at [408, 250] on input "text" at bounding box center [396, 260] width 141 height 20
type input "16,279.30"
click at [491, 332] on select "Select Surrender Redeem Reaffirm Avoid Other" at bounding box center [568, 342] width 155 height 21
select select "2"
click option "Reaffirm" at bounding box center [0, 0] width 0 height 0
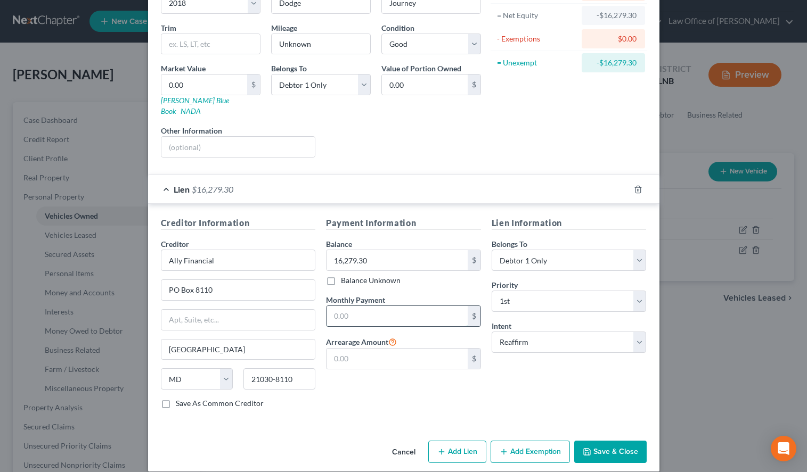
click at [352, 309] on input "text" at bounding box center [396, 316] width 141 height 20
drag, startPoint x: 609, startPoint y: 344, endPoint x: 600, endPoint y: 344, distance: 8.5
click at [607, 344] on div "Lien Information Belongs To * Select Debtor 1 Only Debtor 2 Only Debtor 1 And D…" at bounding box center [569, 317] width 166 height 201
click at [391, 314] on input "text" at bounding box center [396, 316] width 141 height 20
type input "434.42"
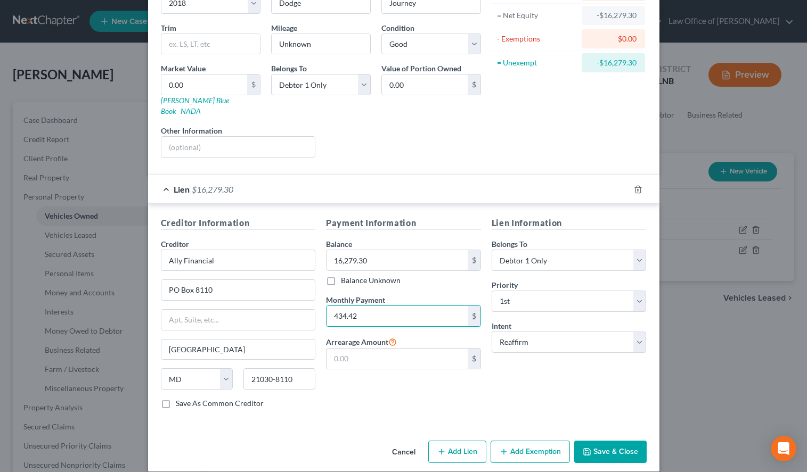
click at [618, 441] on button "Save & Close" at bounding box center [610, 452] width 72 height 22
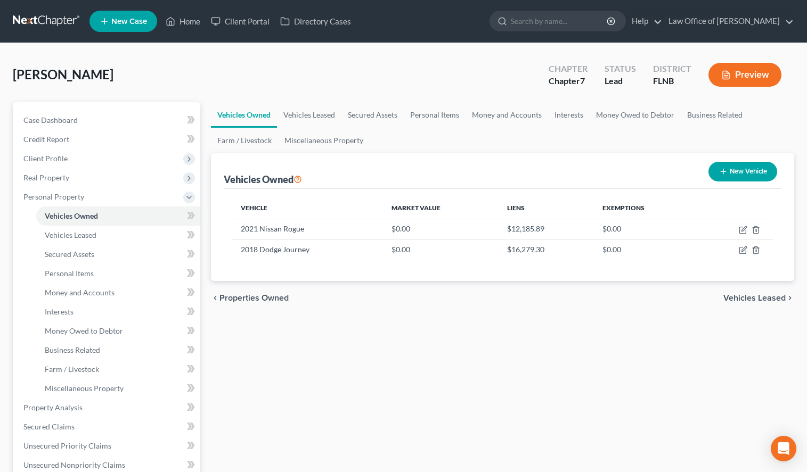
click at [509, 331] on div "Vehicles Owned Vehicles Leased Secured Assets Personal Items Money and Accounts…" at bounding box center [503, 409] width 594 height 615
click at [18, 23] on link at bounding box center [47, 21] width 68 height 19
